Goal: Task Accomplishment & Management: Use online tool/utility

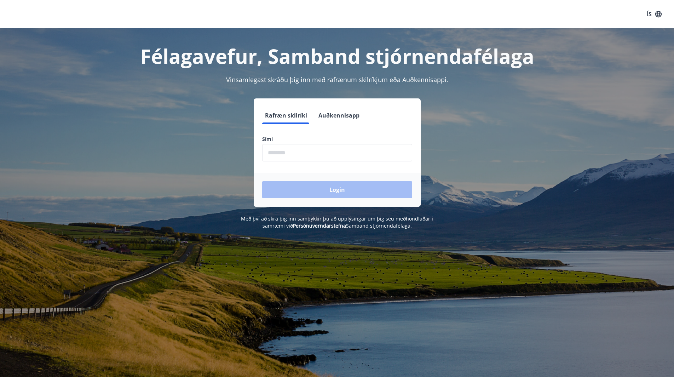
click at [287, 150] on input "phone" at bounding box center [337, 152] width 150 height 17
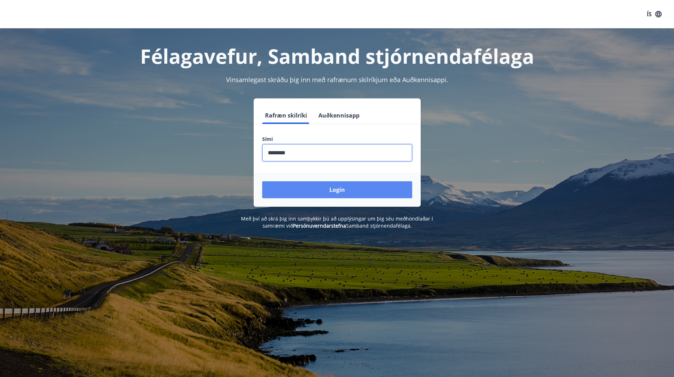
type input "********"
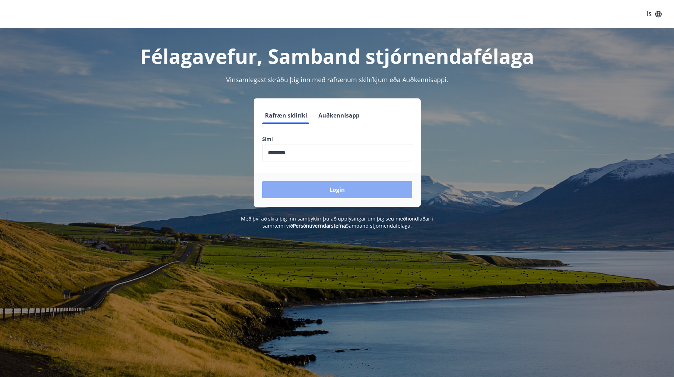
click at [337, 191] on button "Login" at bounding box center [337, 189] width 150 height 17
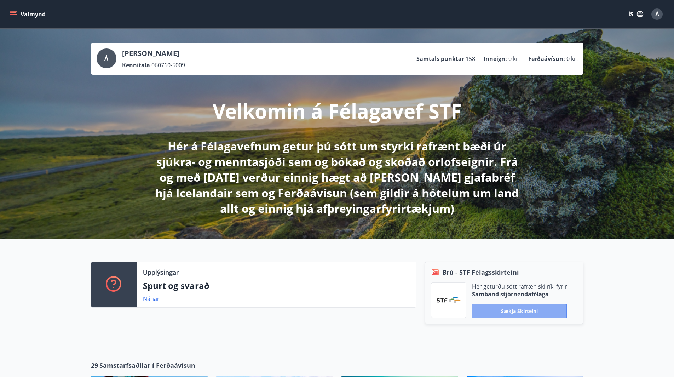
click at [510, 314] on button "Sækja skírteini" at bounding box center [519, 310] width 95 height 14
